Goal: Task Accomplishment & Management: Use online tool/utility

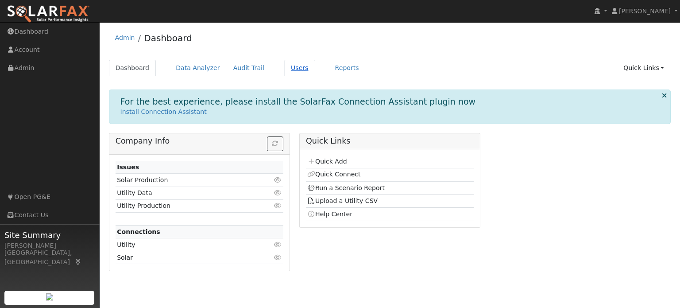
click at [284, 66] on link "Users" at bounding box center [299, 68] width 31 height 16
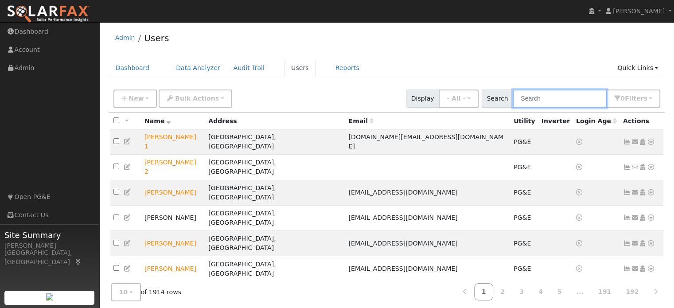
click at [556, 101] on input "text" at bounding box center [559, 98] width 94 height 18
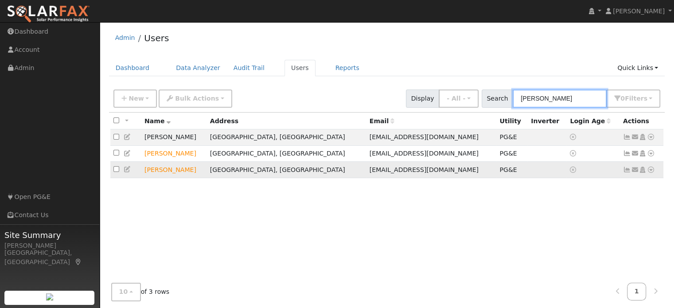
type input "fred"
click at [649, 170] on icon at bounding box center [650, 169] width 8 height 6
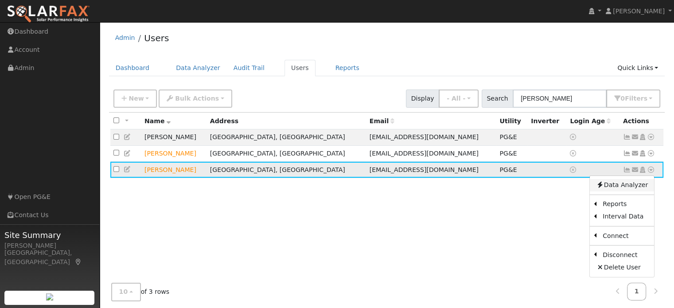
click at [631, 186] on link "Data Analyzer" at bounding box center [621, 185] width 64 height 12
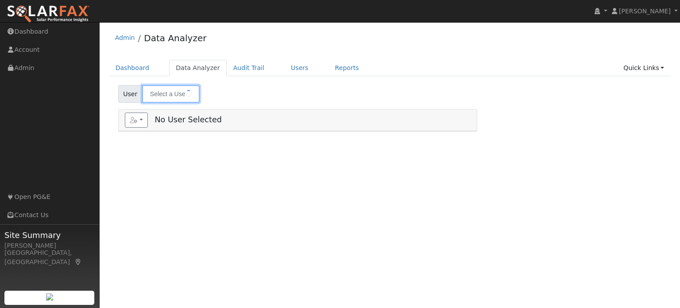
type input "[PERSON_NAME]"
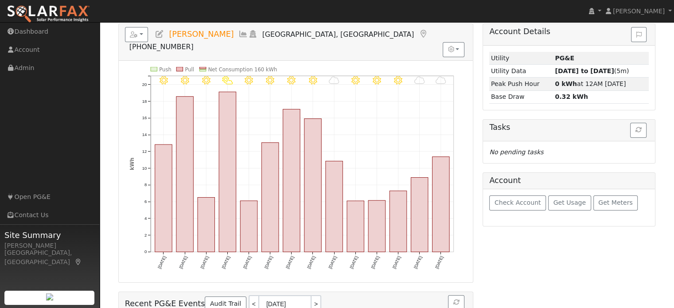
scroll to position [44, 0]
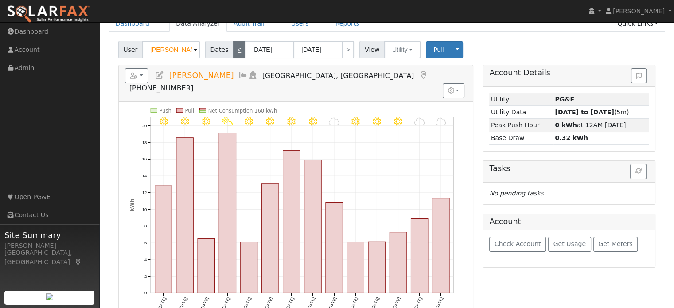
click at [233, 53] on link "<" at bounding box center [239, 50] width 12 height 18
type input "09/02/2025"
type input "09/15/2025"
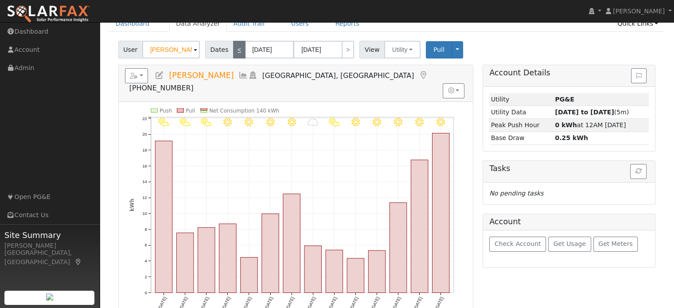
click at [233, 53] on link "<" at bounding box center [239, 50] width 12 height 18
type input "08/19/2025"
type input "09/01/2025"
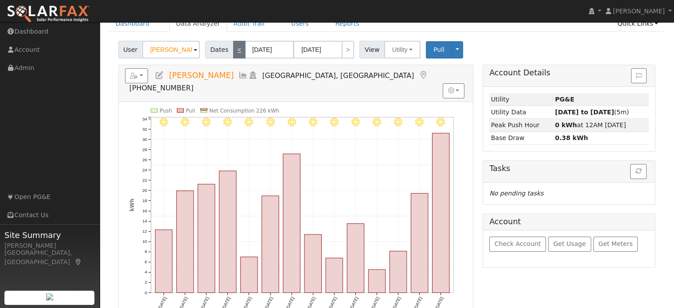
click at [233, 52] on link "<" at bounding box center [239, 50] width 12 height 18
type input "08/05/2025"
type input "08/18/2025"
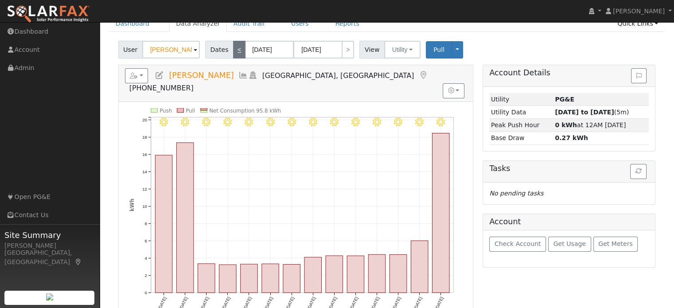
click at [233, 52] on link "<" at bounding box center [239, 50] width 12 height 18
type input "07/22/2025"
type input "08/04/2025"
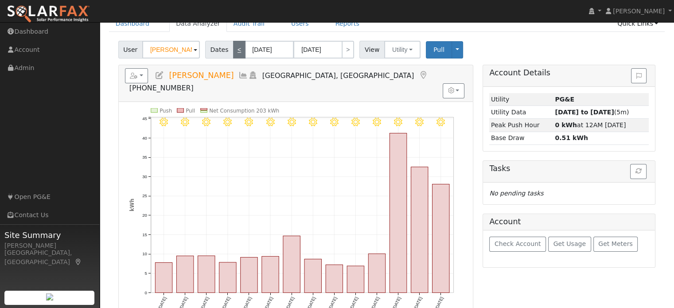
click at [233, 52] on link "<" at bounding box center [239, 50] width 12 height 18
type input "07/08/2025"
type input "07/21/2025"
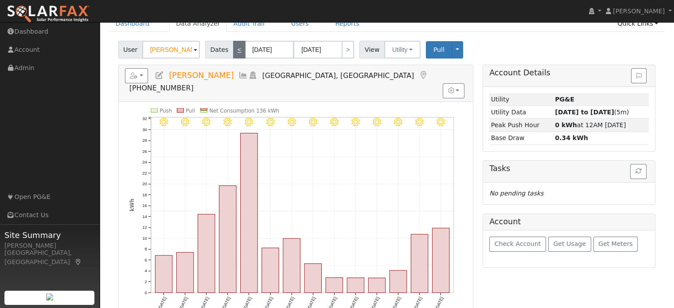
click at [233, 52] on link "<" at bounding box center [239, 50] width 12 height 18
type input "06/24/2025"
type input "07/07/2025"
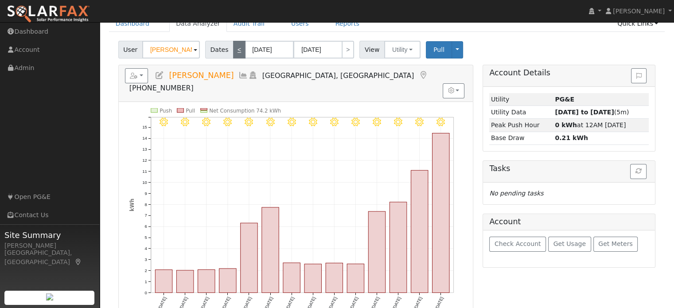
click at [233, 52] on link "<" at bounding box center [239, 50] width 12 height 18
type input "06/10/2025"
type input "06/23/2025"
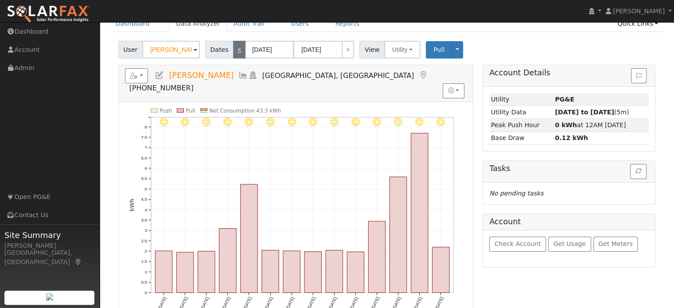
click at [234, 51] on link "<" at bounding box center [239, 50] width 12 height 18
type input "05/27/2025"
type input "06/09/2025"
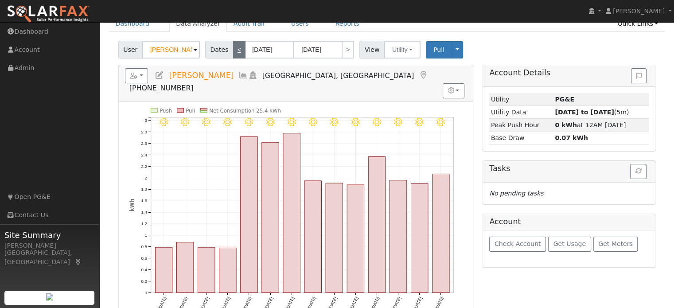
click at [234, 51] on link "<" at bounding box center [239, 50] width 12 height 18
type input "05/13/2025"
type input "05/26/2025"
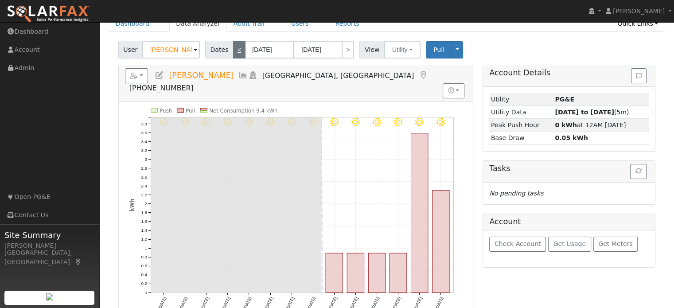
click at [234, 51] on link "<" at bounding box center [239, 50] width 12 height 18
type input "04/29/2025"
type input "05/12/2025"
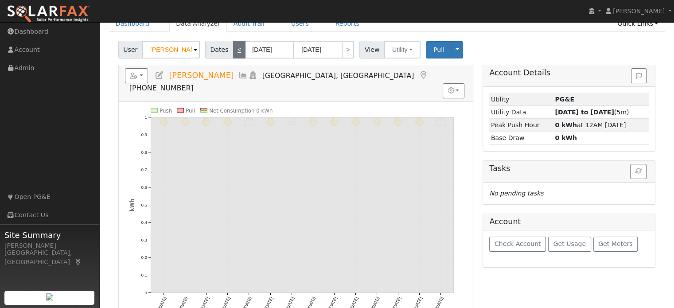
click at [234, 51] on link "<" at bounding box center [239, 50] width 12 height 18
type input "04/15/2025"
type input "04/28/2025"
click at [345, 52] on link ">" at bounding box center [347, 50] width 12 height 18
type input "04/29/2025"
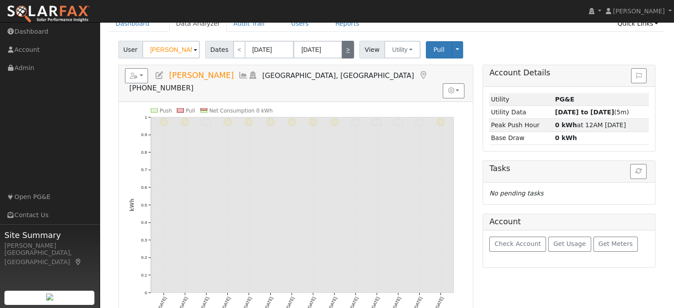
type input "05/12/2025"
click at [345, 52] on link ">" at bounding box center [347, 50] width 12 height 18
type input "05/13/2025"
type input "05/26/2025"
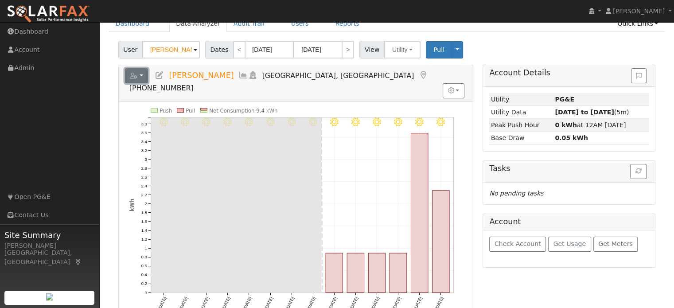
click at [142, 75] on button "button" at bounding box center [136, 75] width 23 height 15
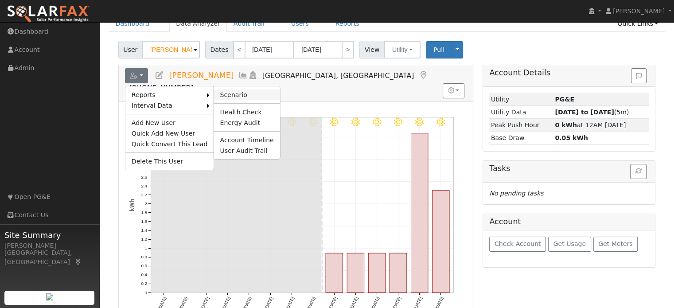
click at [224, 95] on link "Scenario" at bounding box center [246, 94] width 66 height 11
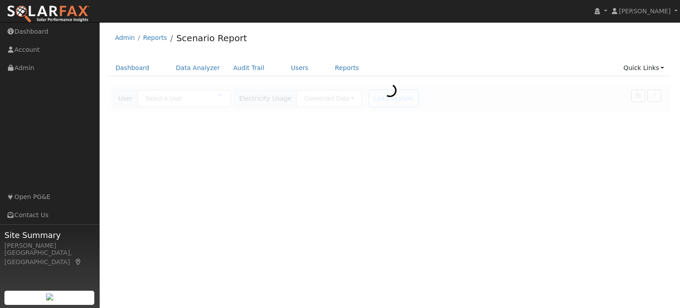
type input "[PERSON_NAME]"
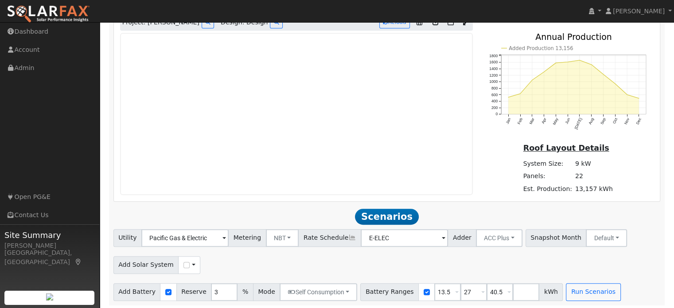
scroll to position [572, 0]
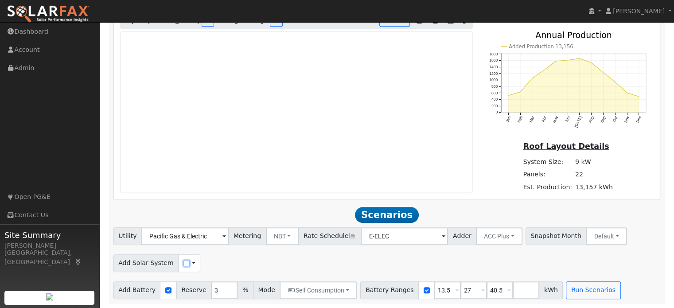
click at [183, 263] on input "checkbox" at bounding box center [186, 263] width 6 height 6
checkbox input "true"
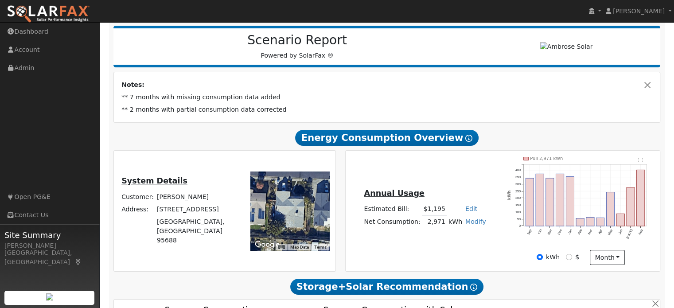
scroll to position [0, 0]
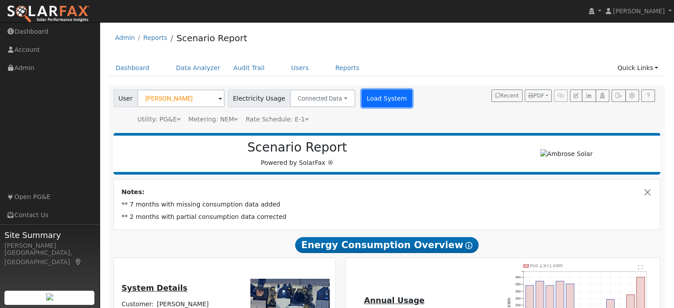
click at [367, 95] on button "Load System" at bounding box center [386, 98] width 50 height 18
click at [290, 120] on span "Rate Schedule: E-1" at bounding box center [276, 119] width 63 height 7
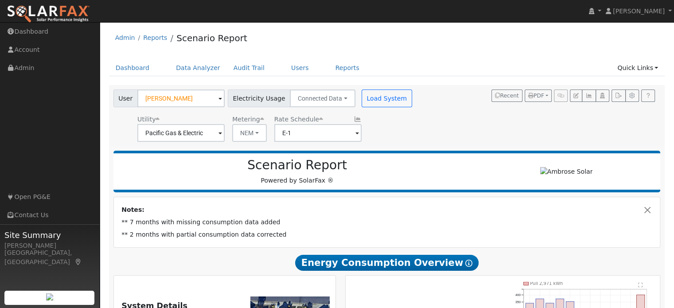
click at [428, 129] on div "User Frederick Tecson Account Default Account Default Account 167 Highland Aven…" at bounding box center [385, 113] width 547 height 55
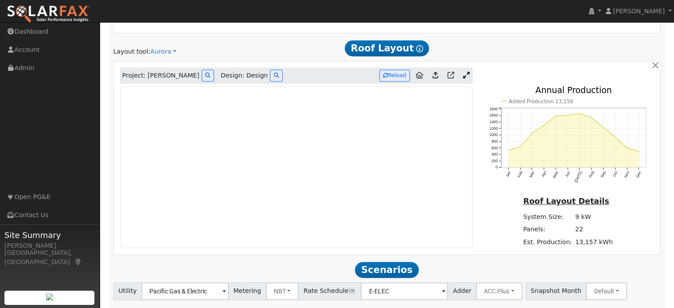
scroll to position [546, 0]
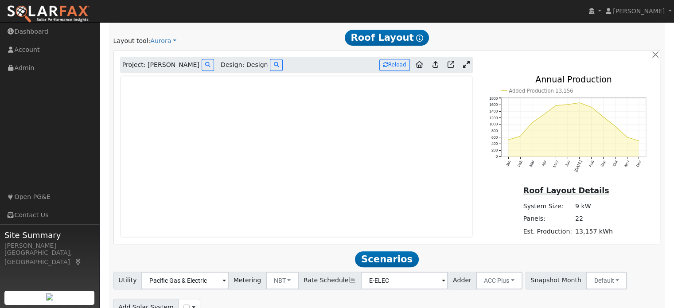
click at [465, 66] on icon at bounding box center [466, 64] width 7 height 7
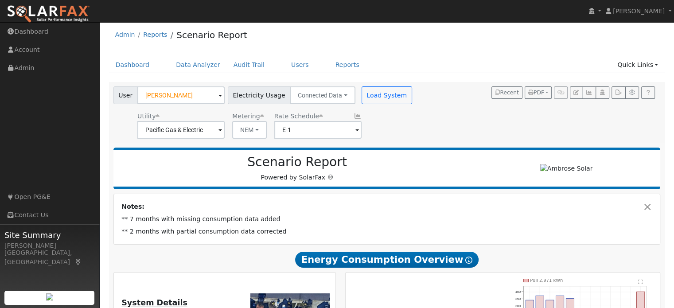
scroll to position [0, 0]
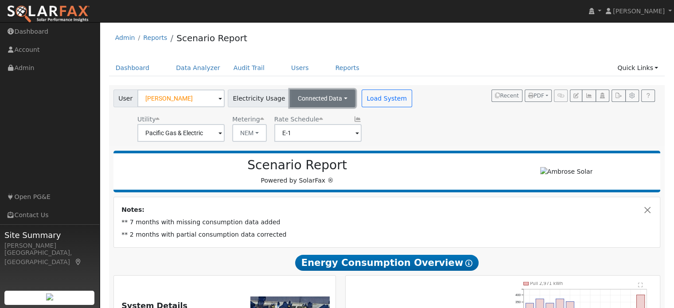
click at [318, 97] on button "Connected Data" at bounding box center [323, 98] width 66 height 18
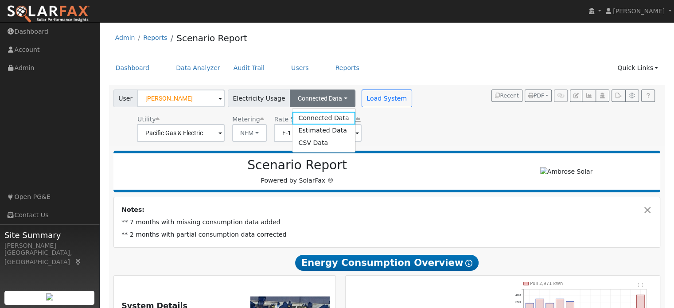
click at [489, 118] on div "User Frederick Tecson Account Default Account Default Account 167 Highland Aven…" at bounding box center [385, 113] width 547 height 55
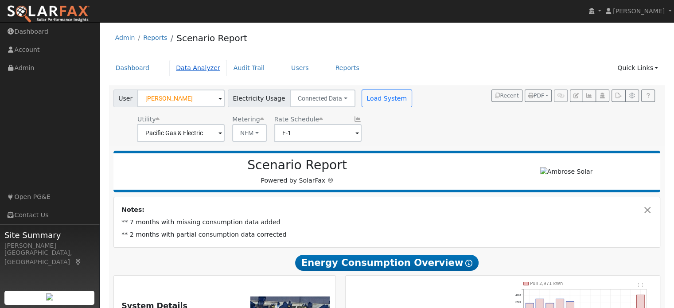
click at [196, 69] on link "Data Analyzer" at bounding box center [198, 68] width 58 height 16
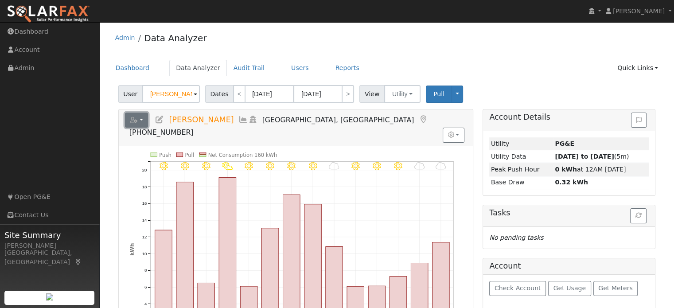
click at [138, 122] on button "button" at bounding box center [136, 119] width 23 height 15
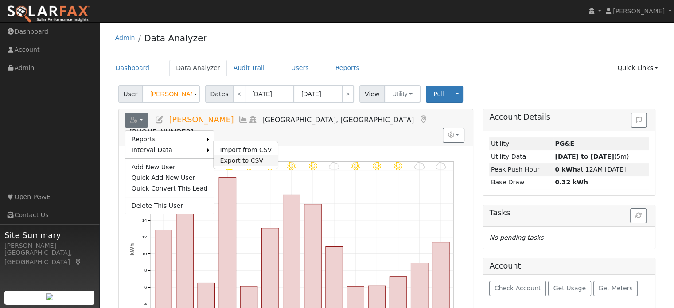
click at [222, 156] on link "Export to CSV" at bounding box center [245, 160] width 64 height 11
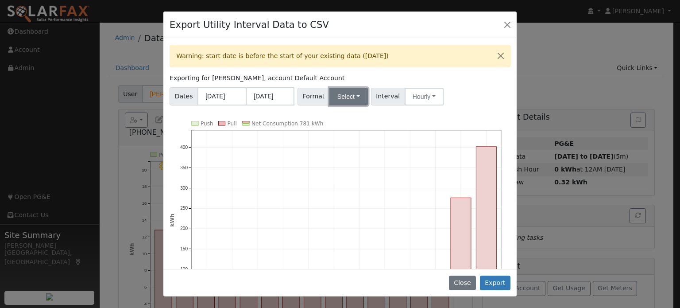
click at [342, 101] on button "Select" at bounding box center [348, 97] width 39 height 18
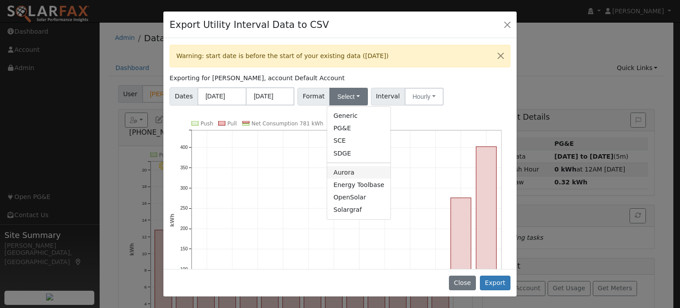
click at [347, 170] on link "Aurora" at bounding box center [358, 172] width 63 height 12
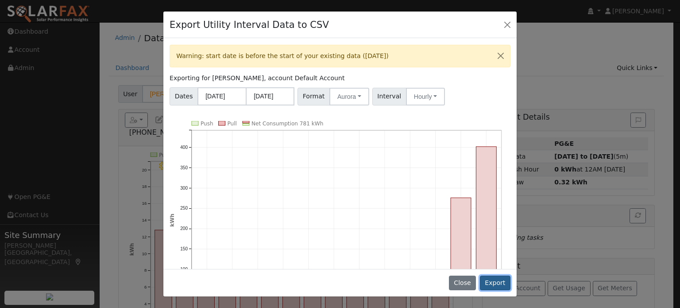
click at [500, 283] on button "Export" at bounding box center [495, 282] width 31 height 15
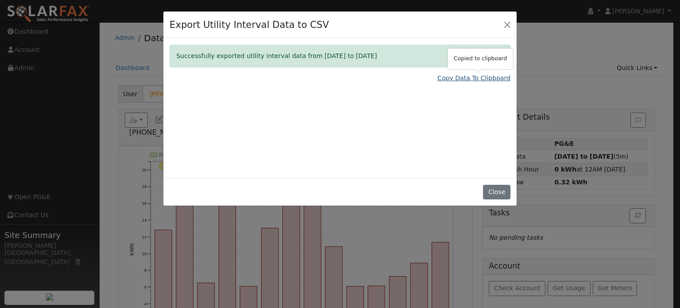
click at [463, 74] on link "Copy Data To Clipboard" at bounding box center [473, 78] width 73 height 9
click at [465, 77] on link "Copy Data To Clipboard" at bounding box center [473, 78] width 73 height 9
click at [472, 78] on link "Copy Data To Clipboard" at bounding box center [473, 78] width 73 height 9
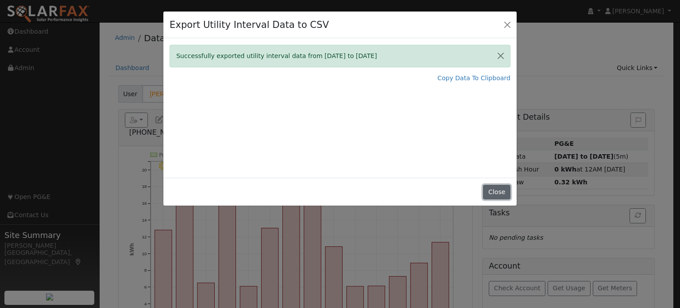
click at [502, 189] on button "Close" at bounding box center [496, 192] width 27 height 15
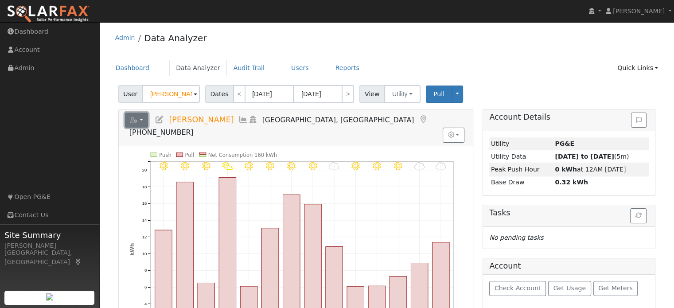
click at [140, 119] on button "button" at bounding box center [136, 119] width 23 height 15
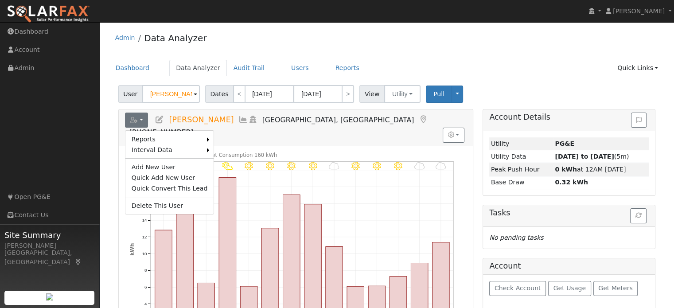
click at [0, 0] on link "Scenario" at bounding box center [0, 0] width 0 height 0
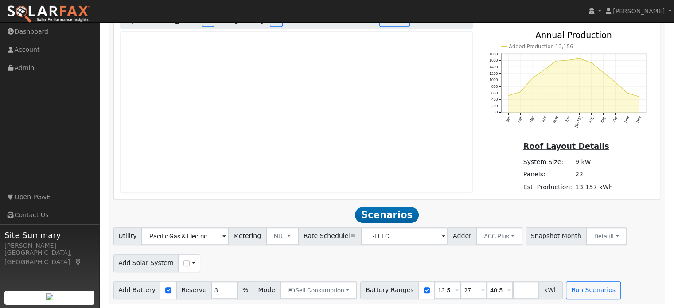
scroll to position [528, 0]
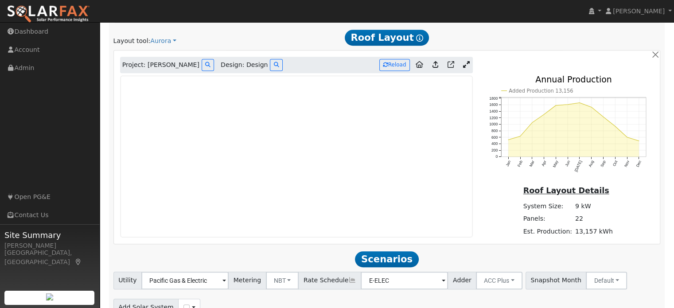
click at [463, 65] on icon at bounding box center [466, 64] width 7 height 7
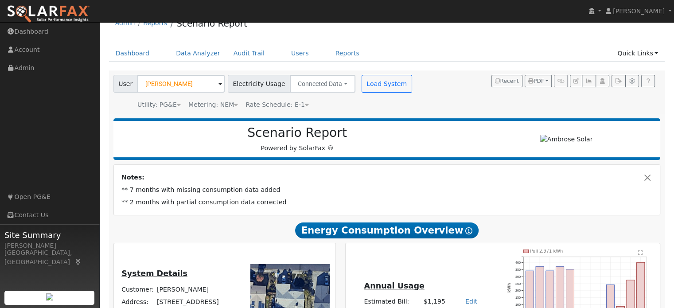
scroll to position [0, 0]
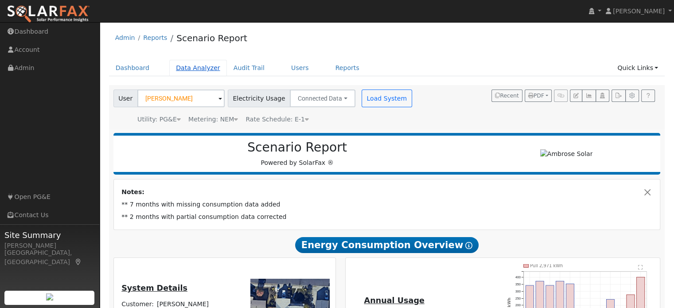
click at [190, 72] on link "Data Analyzer" at bounding box center [198, 68] width 58 height 16
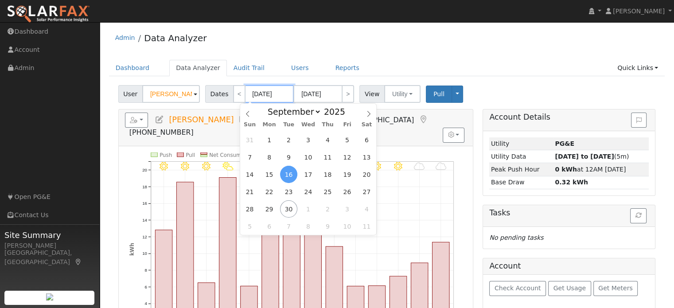
click at [260, 94] on input "[DATE]" at bounding box center [269, 94] width 49 height 18
click at [269, 139] on span "1" at bounding box center [268, 139] width 17 height 17
type input "[DATE]"
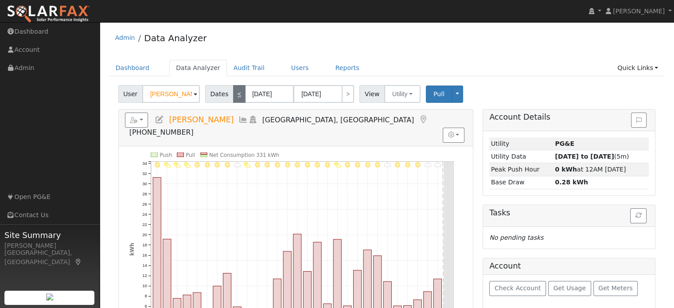
click at [236, 97] on link "<" at bounding box center [239, 94] width 12 height 18
type input "08/01/2025"
type input "08/31/2025"
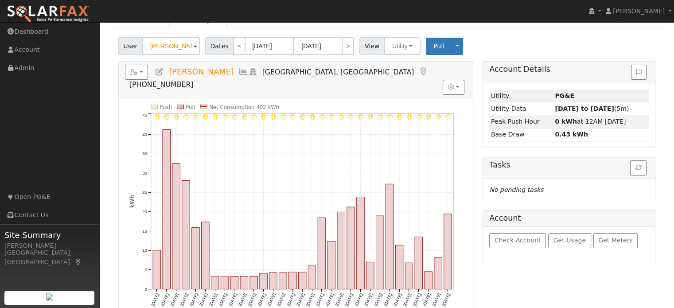
scroll to position [48, 0]
click at [347, 50] on link ">" at bounding box center [347, 46] width 12 height 18
type input "09/01/2025"
type input "09/30/2025"
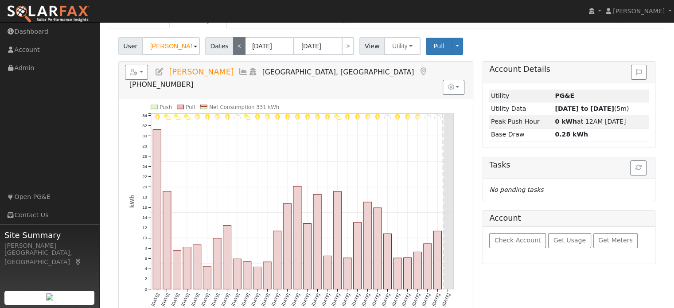
click at [234, 44] on link "<" at bounding box center [239, 46] width 12 height 18
type input "08/01/2025"
type input "08/31/2025"
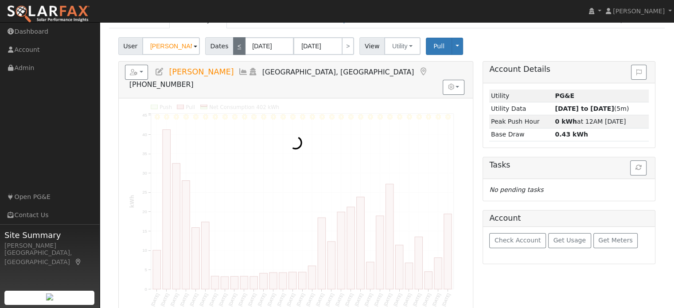
click at [233, 44] on link "<" at bounding box center [239, 46] width 12 height 18
type input "07/01/2025"
type input "07/31/2025"
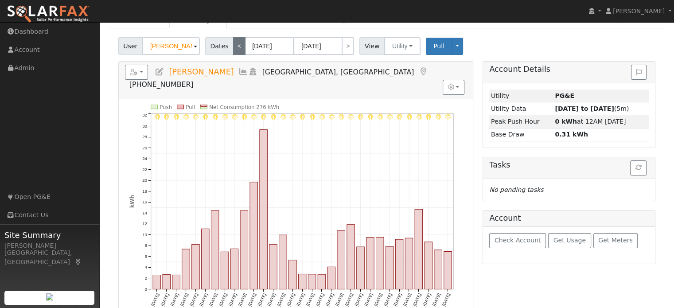
click at [239, 43] on link "<" at bounding box center [239, 46] width 12 height 18
type input "06/01/2025"
type input "06/30/2025"
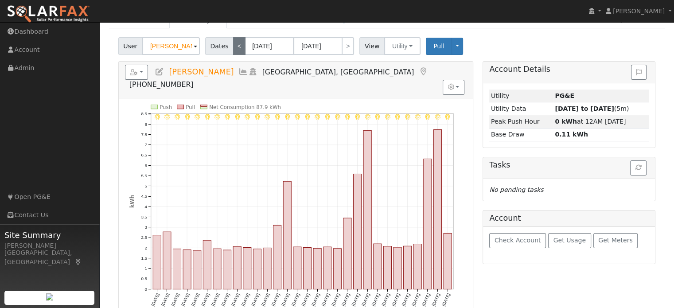
click at [237, 47] on link "<" at bounding box center [239, 46] width 12 height 18
type input "05/01/2025"
type input "05/31/2025"
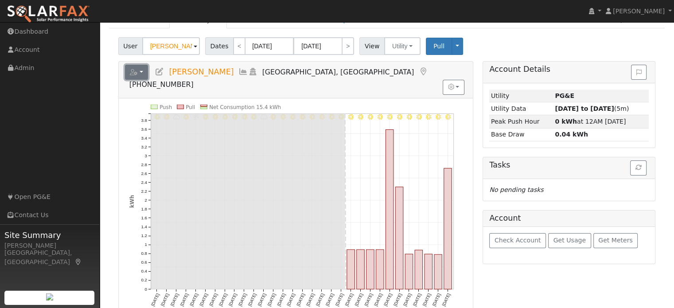
click at [141, 74] on button "button" at bounding box center [136, 72] width 23 height 15
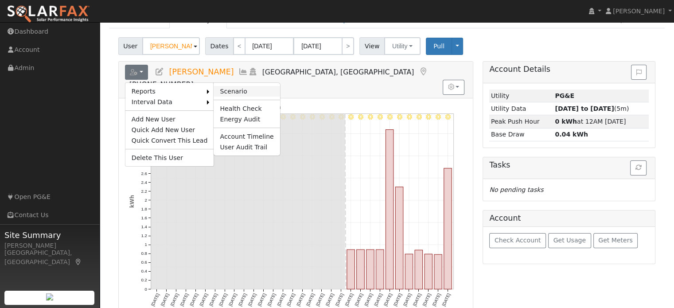
click at [241, 91] on link "Scenario" at bounding box center [246, 91] width 66 height 11
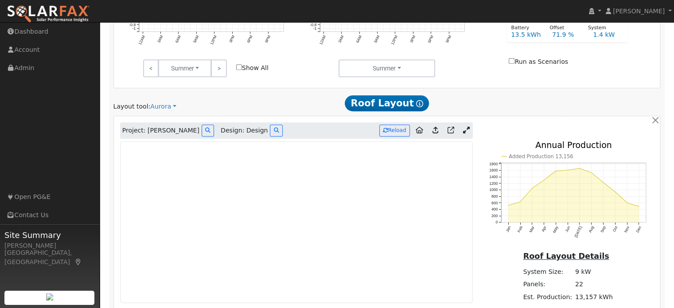
scroll to position [433, 0]
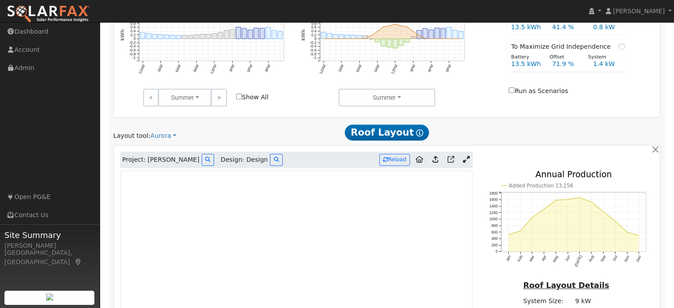
click at [463, 159] on icon at bounding box center [466, 159] width 7 height 7
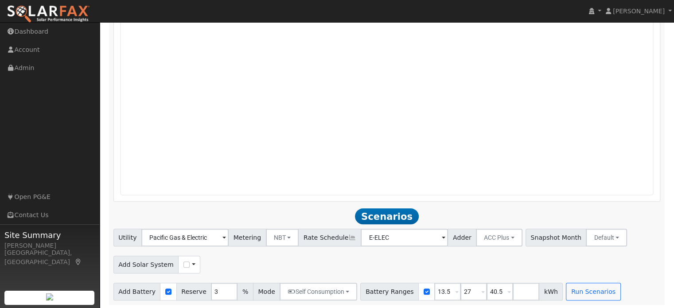
scroll to position [764, 0]
click at [179, 266] on div "Use CSV Data" at bounding box center [189, 263] width 22 height 18
click at [183, 262] on input "checkbox" at bounding box center [186, 263] width 6 height 6
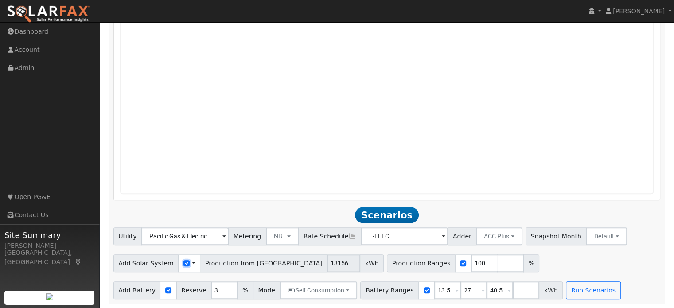
click at [183, 263] on input "checkbox" at bounding box center [186, 263] width 6 height 6
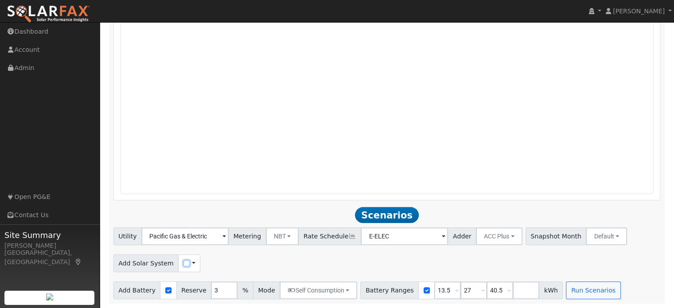
click at [183, 263] on input "checkbox" at bounding box center [186, 263] width 6 height 6
checkbox input "true"
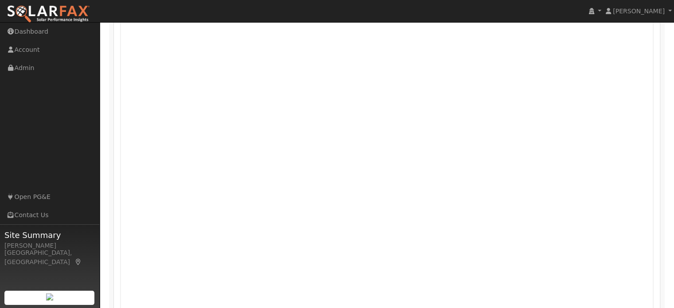
scroll to position [587, 0]
click at [411, 22] on nav "Mark Schroeder Mark Schroeder Profile My Company Help Center Terms Of Service S…" at bounding box center [337, 11] width 674 height 23
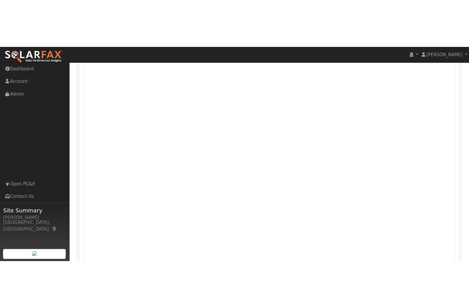
scroll to position [654, 0]
